Goal: Use online tool/utility: Use online tool/utility

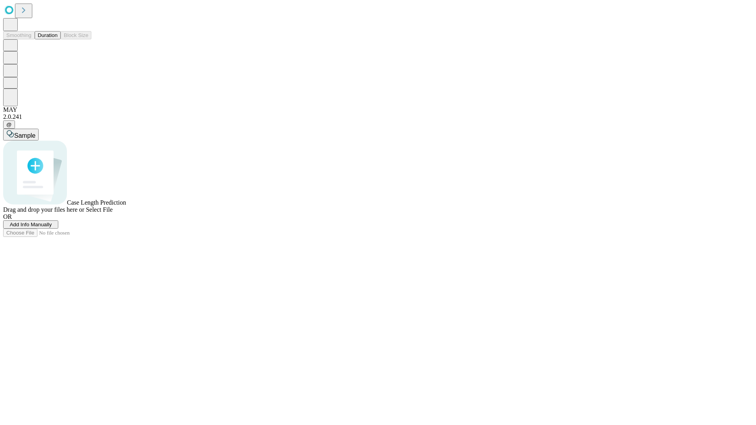
click at [57, 39] on button "Duration" at bounding box center [48, 35] width 26 height 8
click at [113, 213] on span "Select File" at bounding box center [99, 209] width 27 height 7
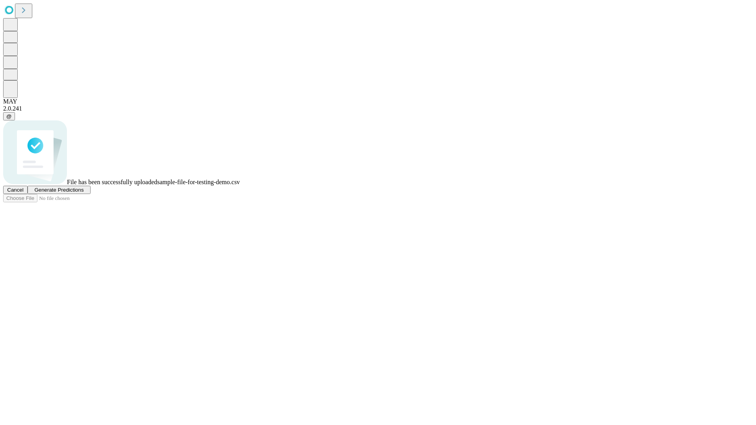
click at [83, 193] on span "Generate Predictions" at bounding box center [58, 190] width 49 height 6
